Goal: Check status: Check status

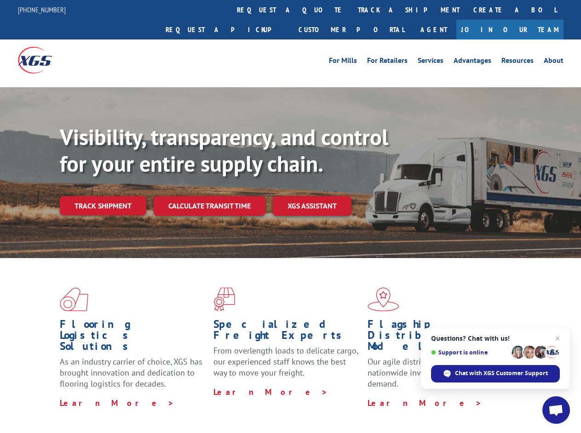
click at [290, 217] on div "Visibility, transparency, and control for your entire supply chain. Track shipm…" at bounding box center [320, 188] width 521 height 128
click at [351, 10] on link "track a shipment" at bounding box center [408, 10] width 115 height 20
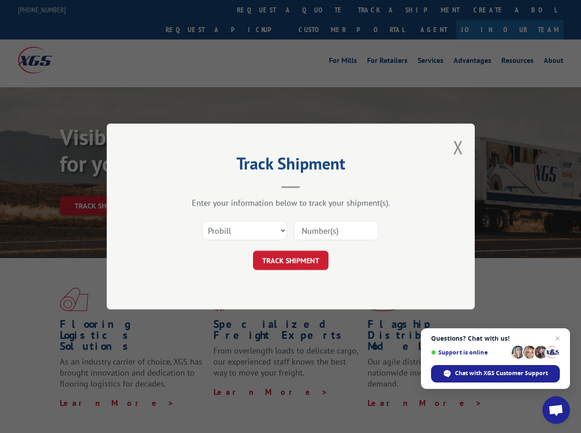
click at [321, 10] on div "Track Shipment Enter your information below to track your shipment(s). Select c…" at bounding box center [290, 216] width 581 height 433
click at [378, 10] on div "Track Shipment Enter your information below to track your shipment(s). Select c…" at bounding box center [290, 216] width 581 height 433
click at [103, 186] on div "Track Shipment Enter your information below to track your shipment(s). Select c…" at bounding box center [290, 216] width 581 height 433
click at [209, 186] on header "Track Shipment" at bounding box center [291, 172] width 276 height 31
click at [312, 186] on header "Track Shipment" at bounding box center [291, 172] width 276 height 31
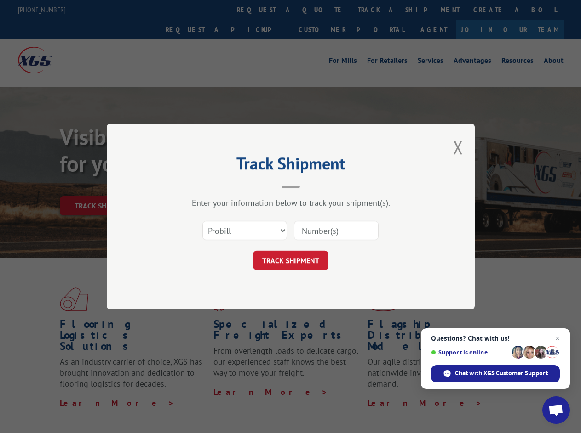
click at [556, 411] on span "Open chat" at bounding box center [555, 411] width 15 height 13
